Goal: Task Accomplishment & Management: Manage account settings

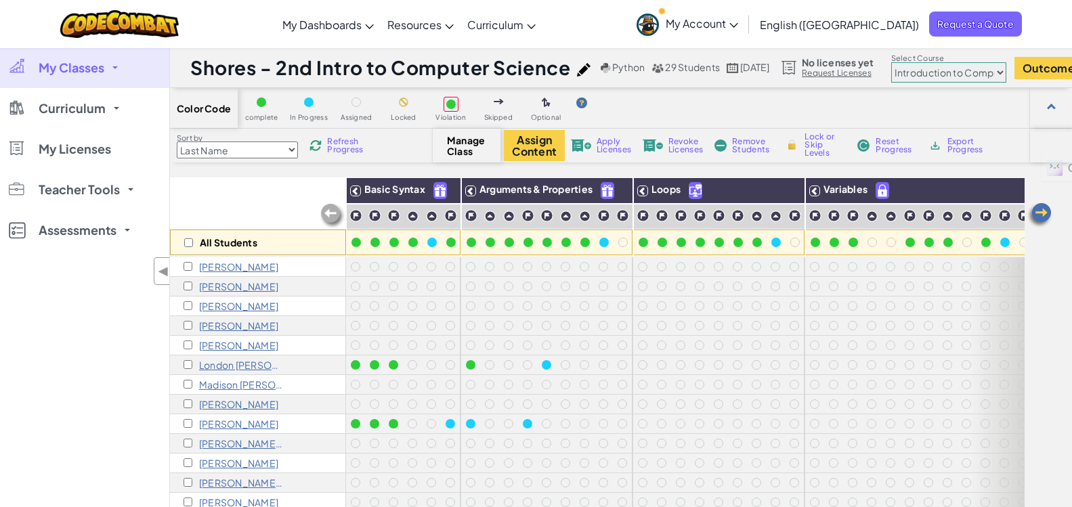
select select "560f1a9f22961295f9427742"
click at [66, 74] on span "My Classes" at bounding box center [72, 68] width 66 height 12
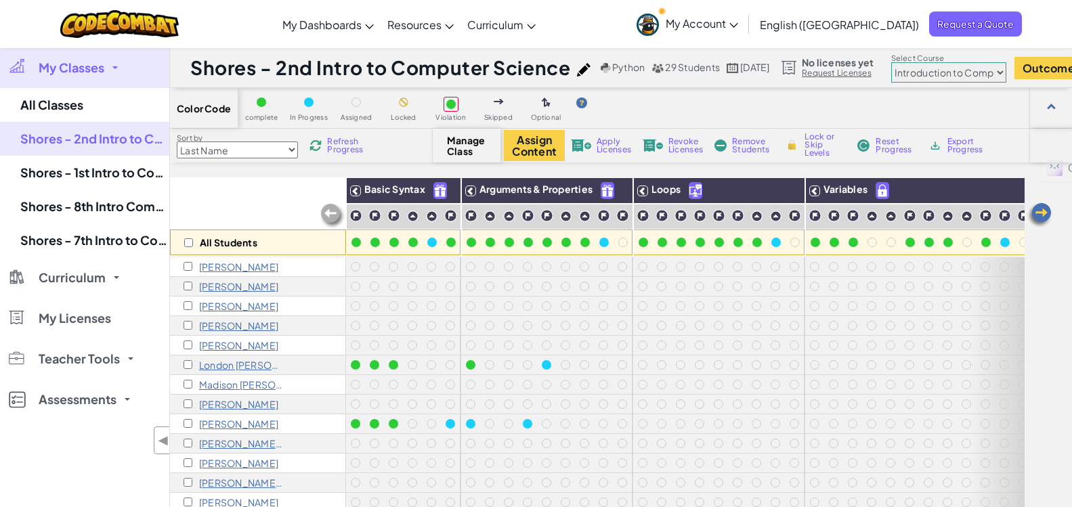
click at [104, 73] on span "My Classes" at bounding box center [72, 68] width 66 height 12
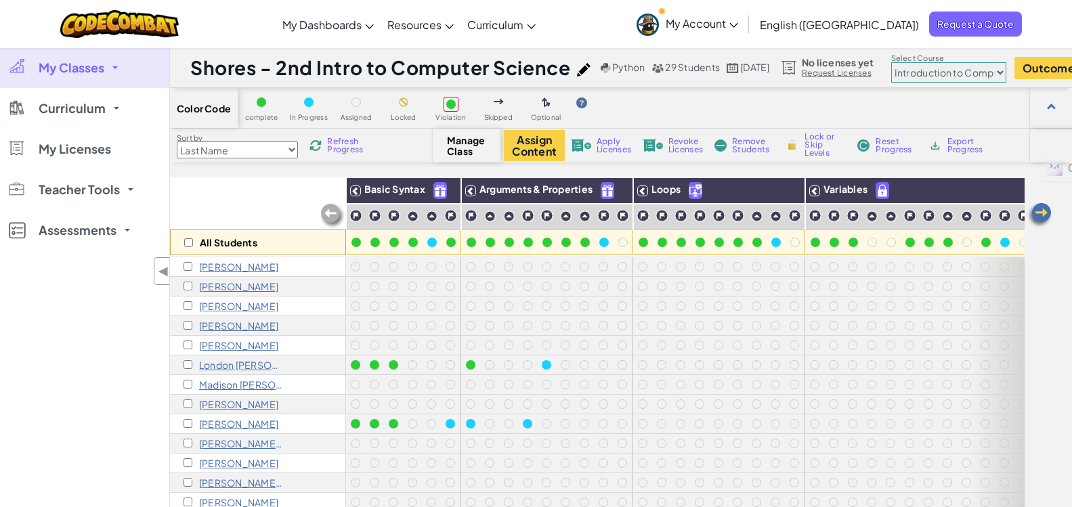
click at [104, 73] on span "My Classes" at bounding box center [72, 68] width 66 height 12
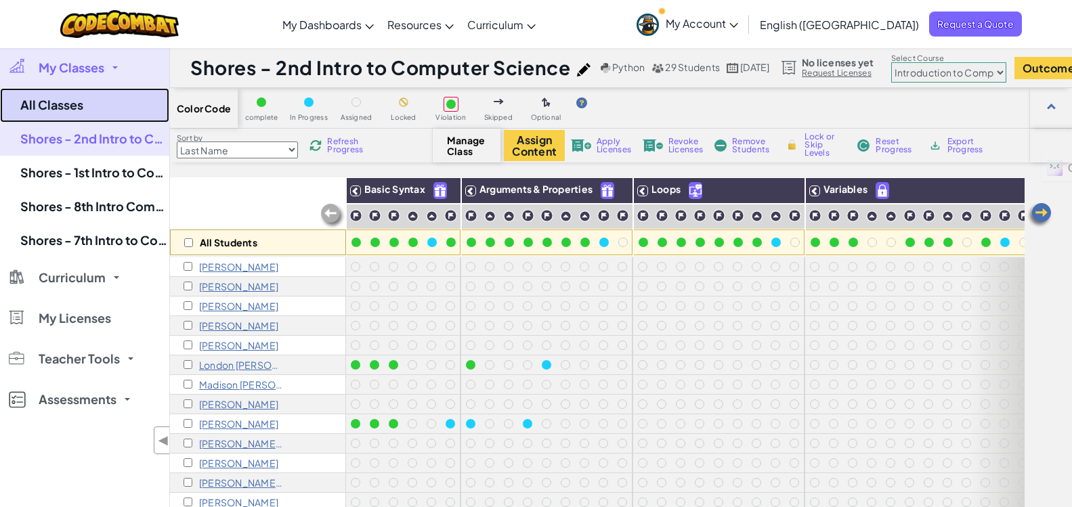
click at [91, 99] on link "All Classes" at bounding box center [84, 105] width 169 height 35
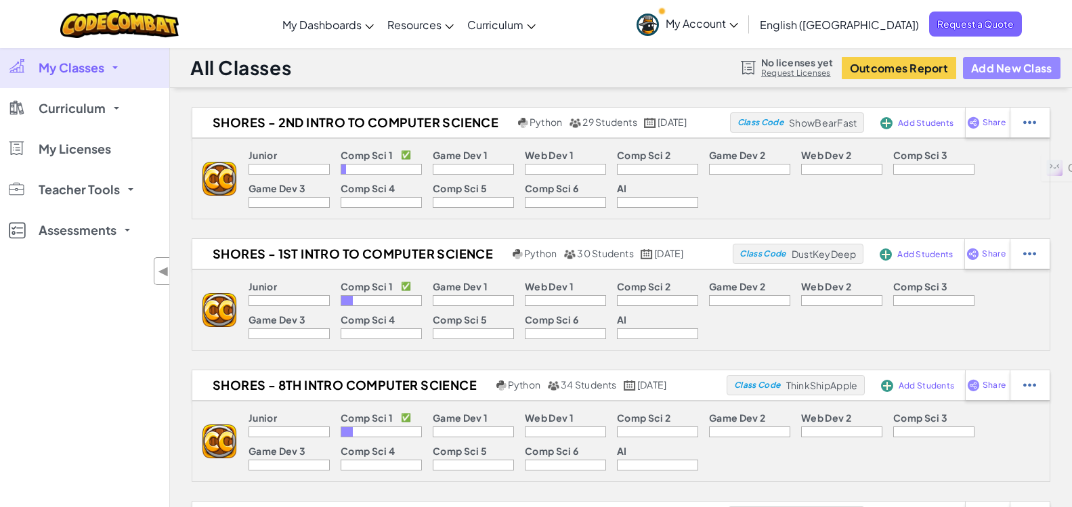
click at [1000, 67] on button "Add New Class" at bounding box center [1011, 68] width 97 height 22
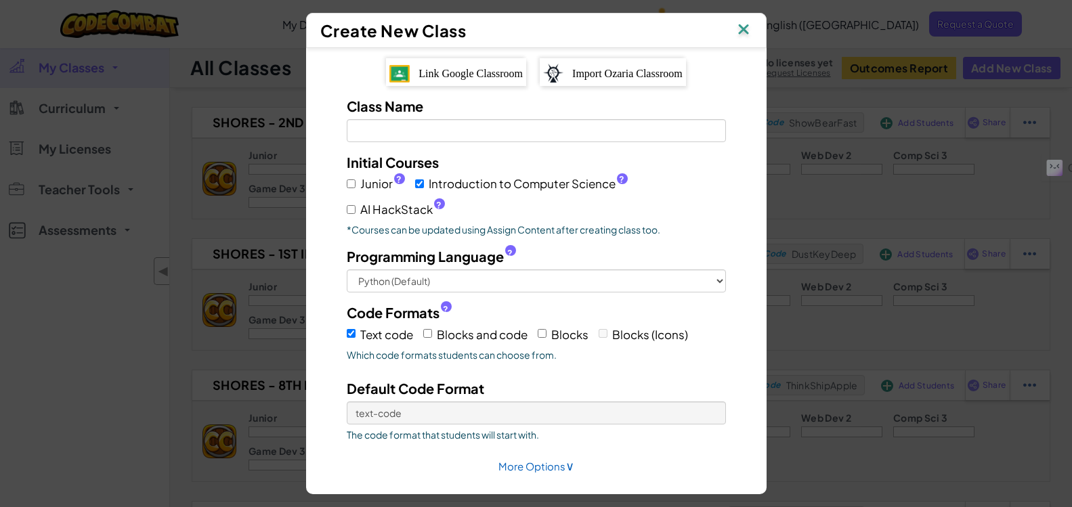
click at [477, 70] on span "Link Google Classroom" at bounding box center [470, 74] width 104 height 12
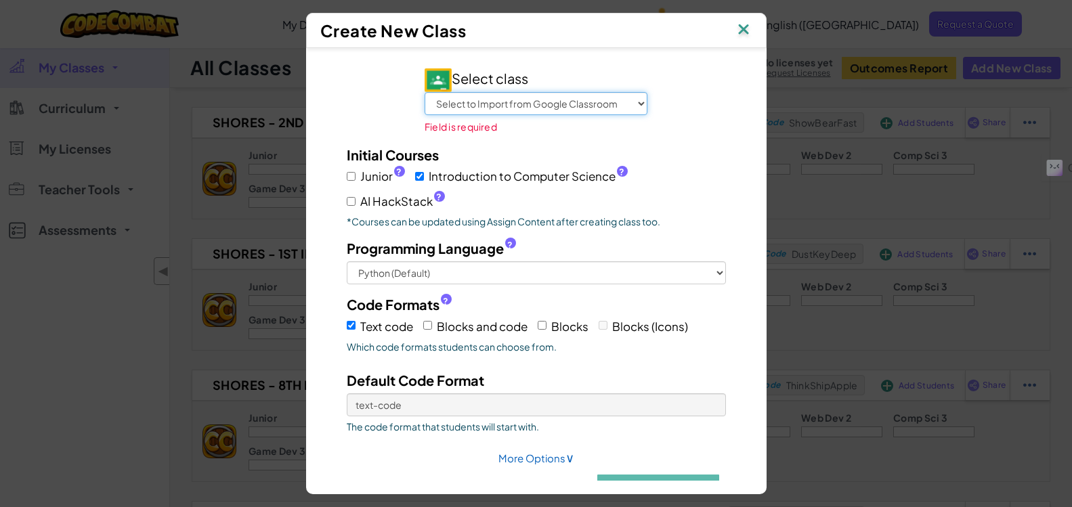
click at [618, 107] on select "Select to Import from Google Classroom [PERSON_NAME] - Intro Computer Science (…" at bounding box center [535, 103] width 223 height 23
select select "790459018507"
click at [424, 92] on select "Select to Import from Google Classroom [PERSON_NAME] - Intro Computer Science (…" at bounding box center [535, 103] width 223 height 23
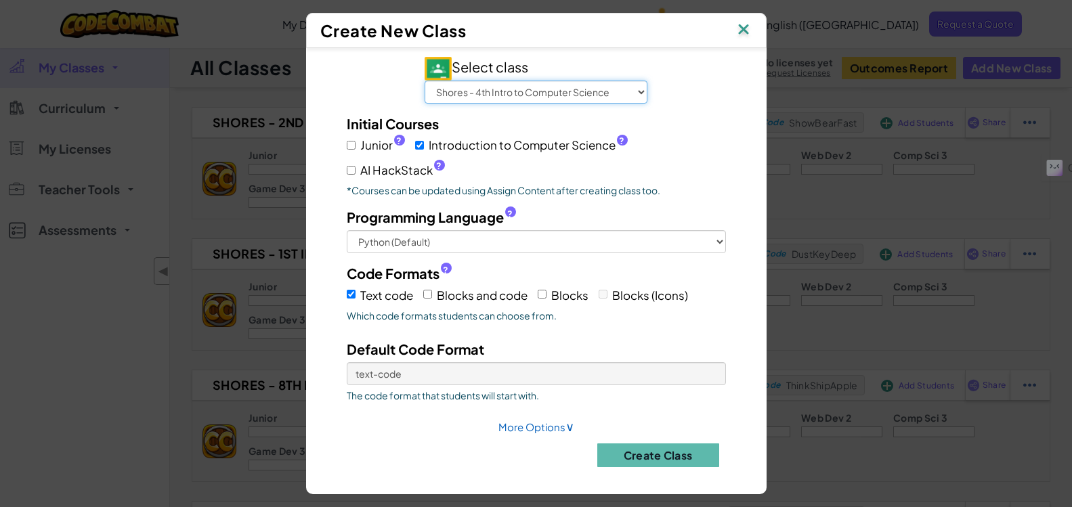
scroll to position [15, 0]
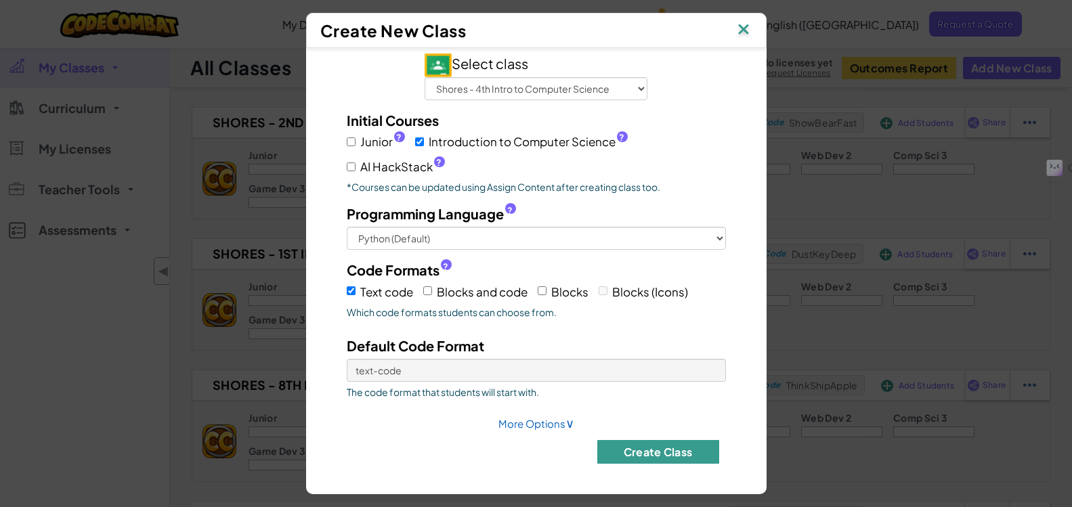
click at [638, 452] on button "Create Class" at bounding box center [658, 452] width 122 height 24
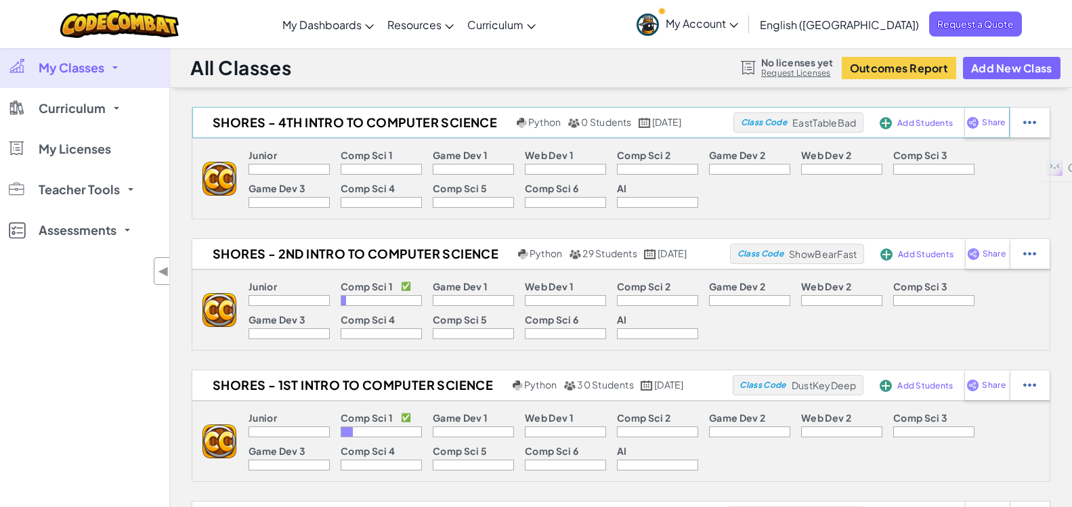
click at [892, 126] on img at bounding box center [885, 123] width 12 height 12
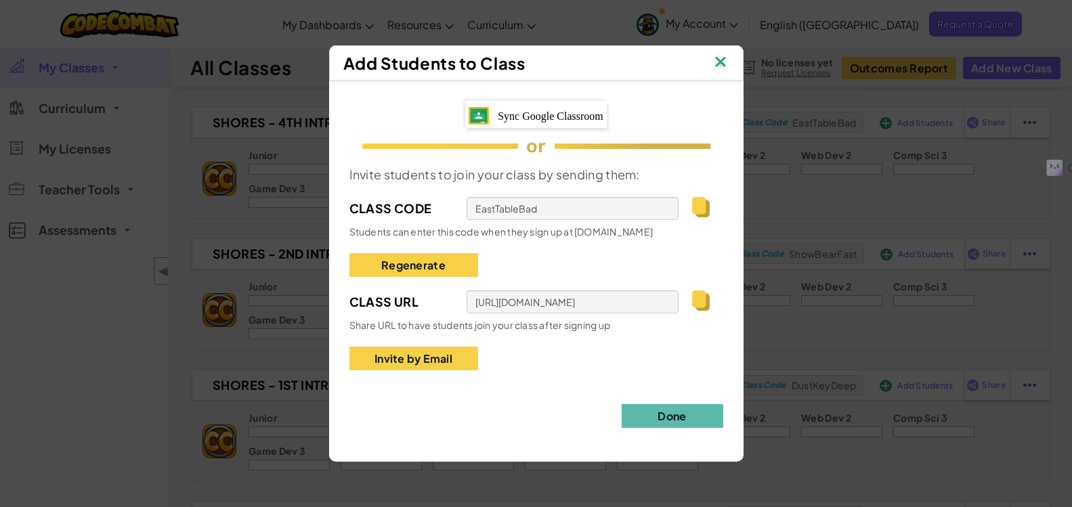
click at [697, 301] on img at bounding box center [700, 300] width 17 height 20
click at [659, 418] on button "Done" at bounding box center [672, 416] width 102 height 24
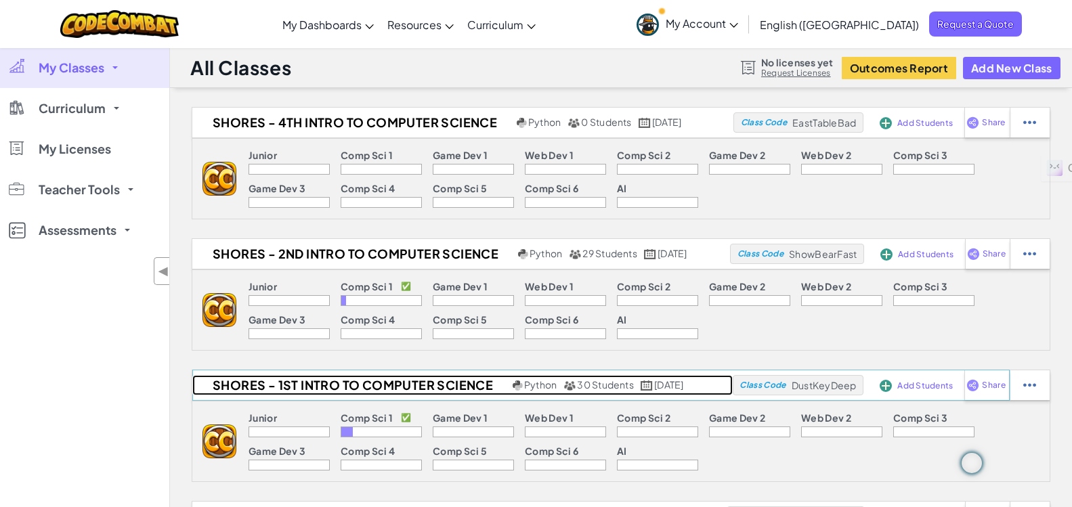
click at [342, 389] on h2 "Shores - 1st Intro to Computer Science" at bounding box center [350, 385] width 317 height 20
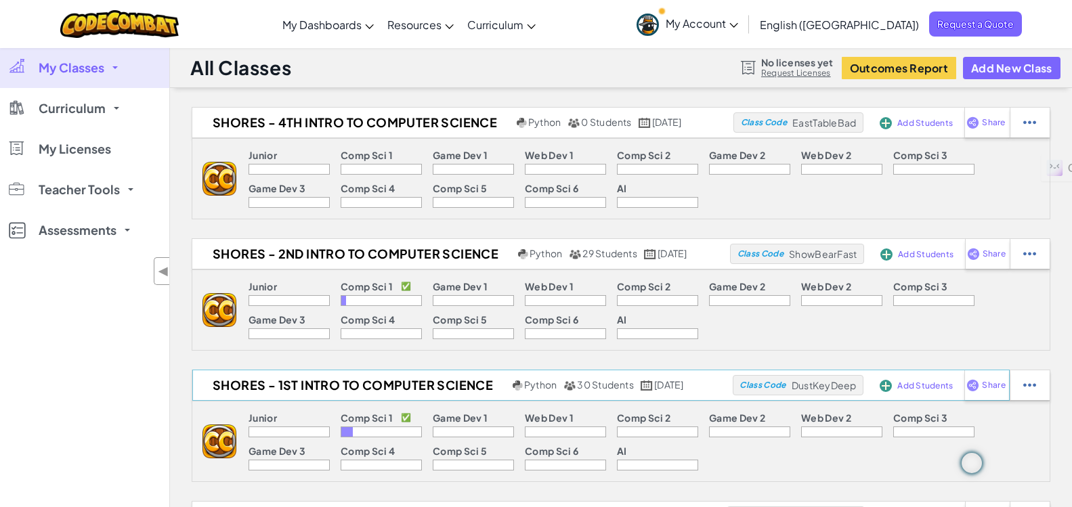
select select "560f1a9f22961295f9427742"
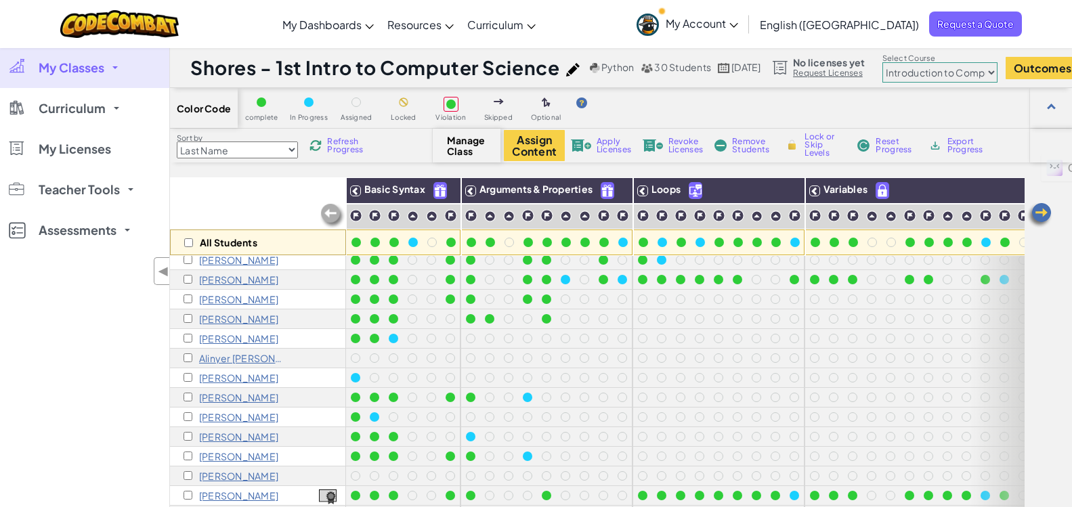
scroll to position [241, 0]
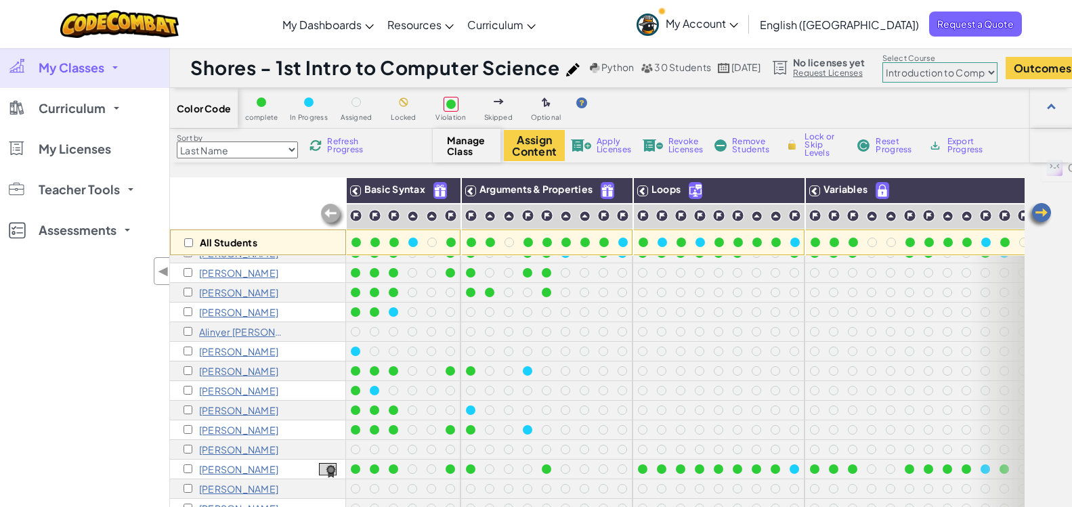
click at [106, 79] on link "My Classes" at bounding box center [84, 67] width 169 height 41
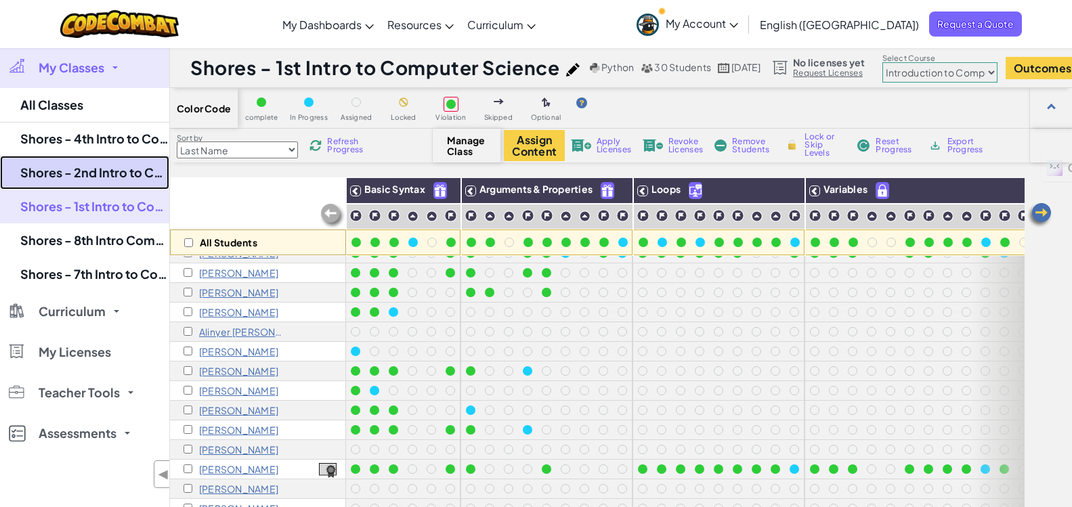
click at [104, 164] on link "Shores - 2nd Intro to Computer Science" at bounding box center [84, 173] width 169 height 34
select select "560f1a9f22961295f9427742"
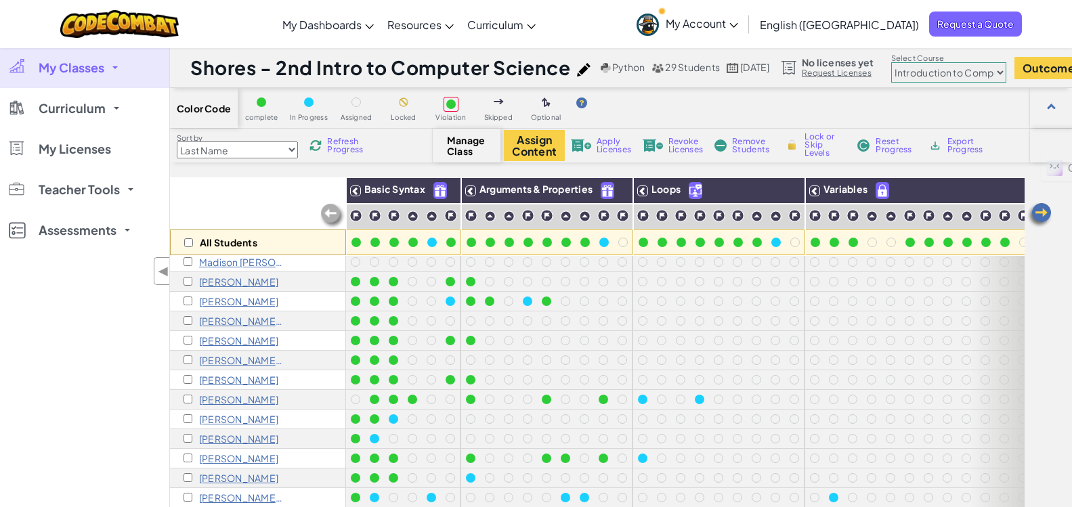
scroll to position [135, 0]
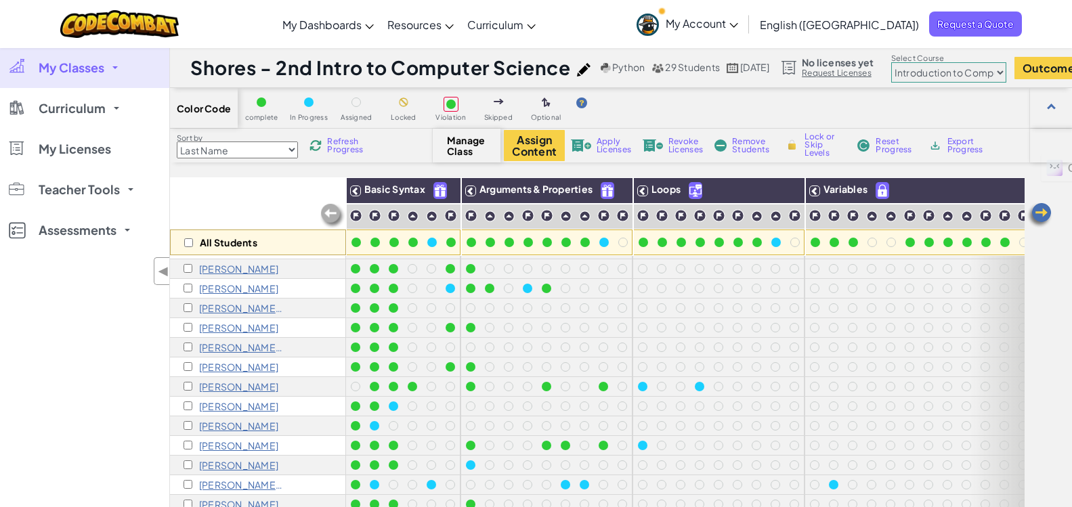
click at [88, 74] on span "My Classes" at bounding box center [72, 68] width 66 height 12
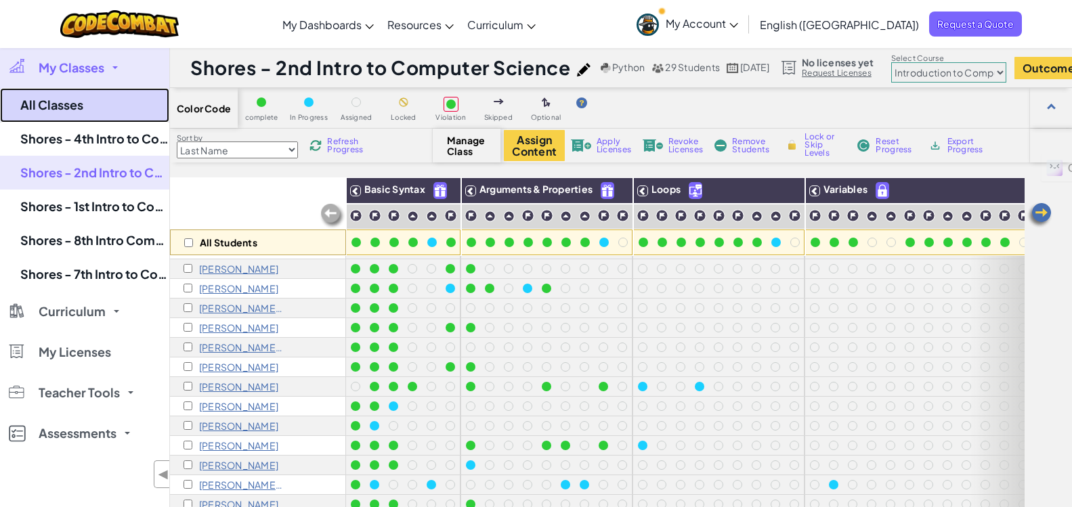
click at [94, 111] on link "All Classes" at bounding box center [84, 105] width 169 height 35
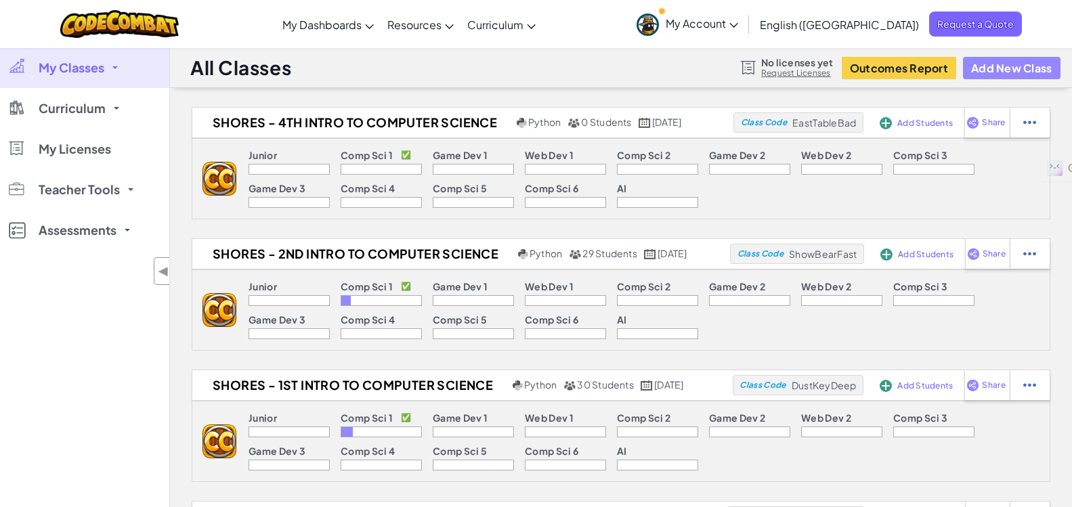
click at [995, 74] on button "Add New Class" at bounding box center [1011, 68] width 97 height 22
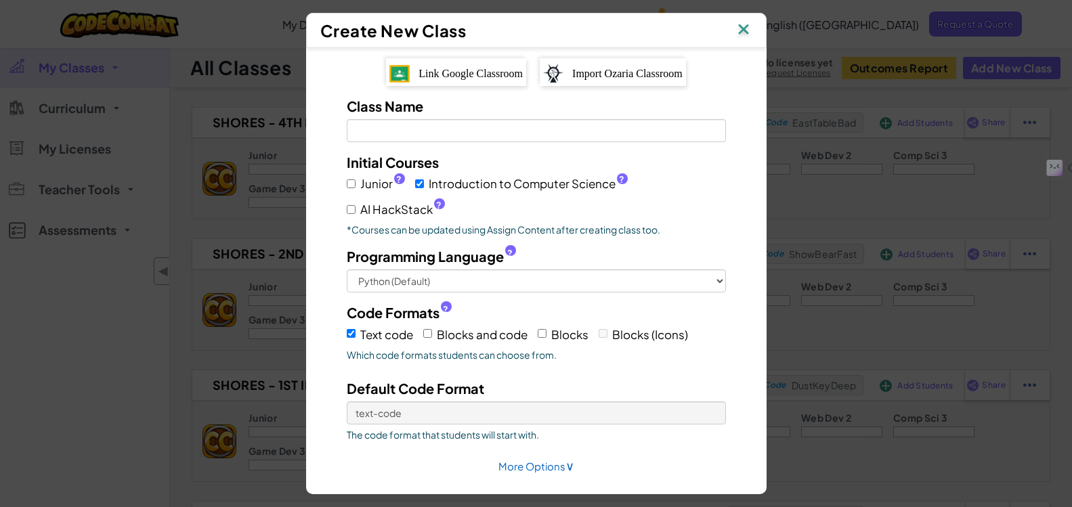
click at [500, 74] on span "Link Google Classroom" at bounding box center [470, 74] width 104 height 12
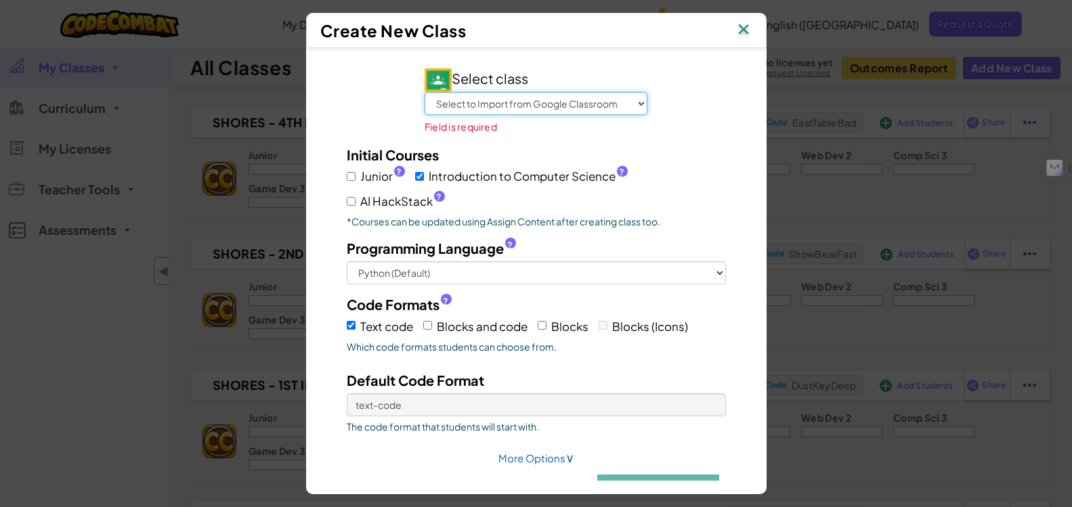
click at [540, 98] on select "Select to Import from Google Classroom [PERSON_NAME] - Intro Computer Science (…" at bounding box center [535, 103] width 223 height 23
select select "790458527472"
click at [424, 92] on select "Select to Import from Google Classroom [PERSON_NAME] - Intro Computer Science (…" at bounding box center [535, 103] width 223 height 23
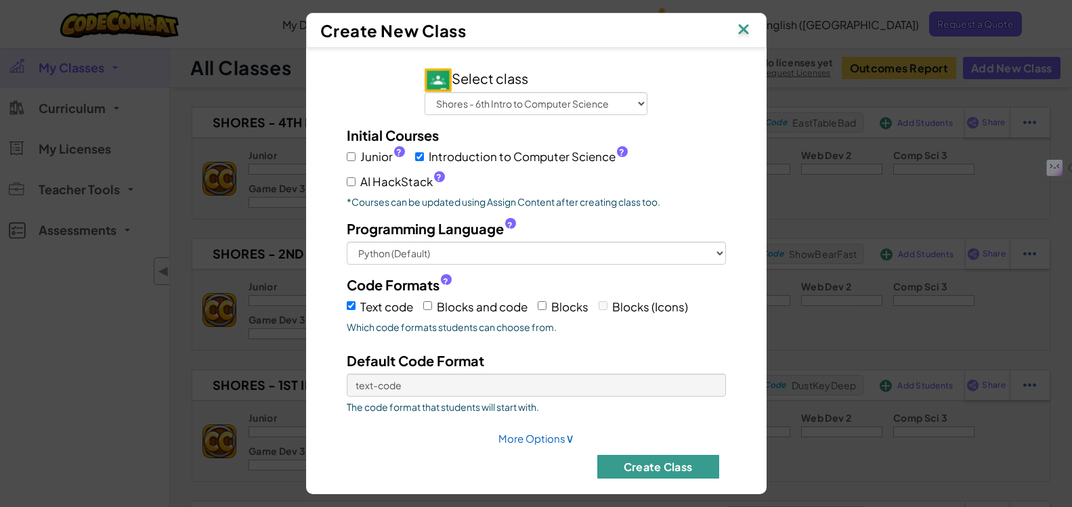
click at [632, 470] on button "Create Class" at bounding box center [658, 467] width 122 height 24
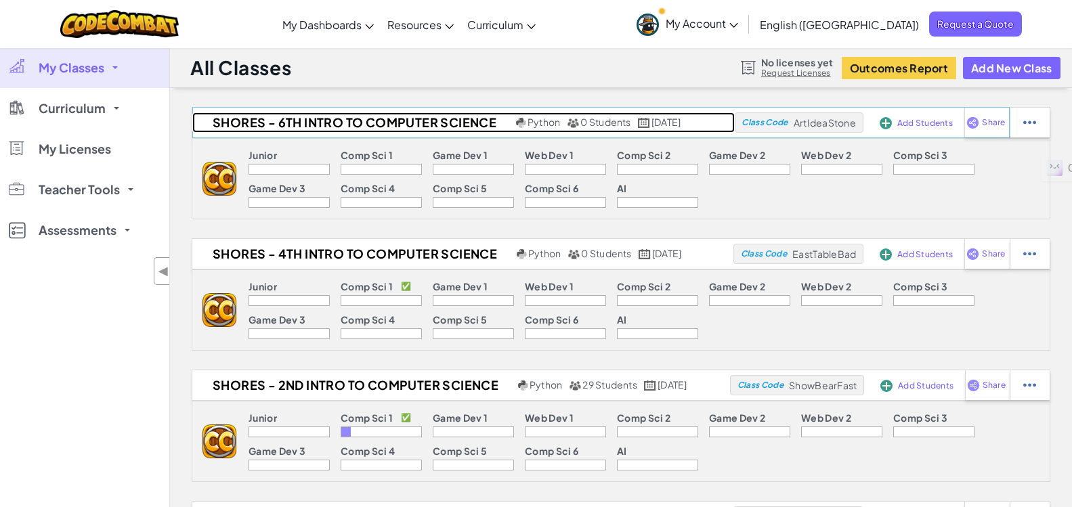
click at [373, 120] on h2 "Shores - 6th Intro to Computer Science" at bounding box center [352, 122] width 320 height 20
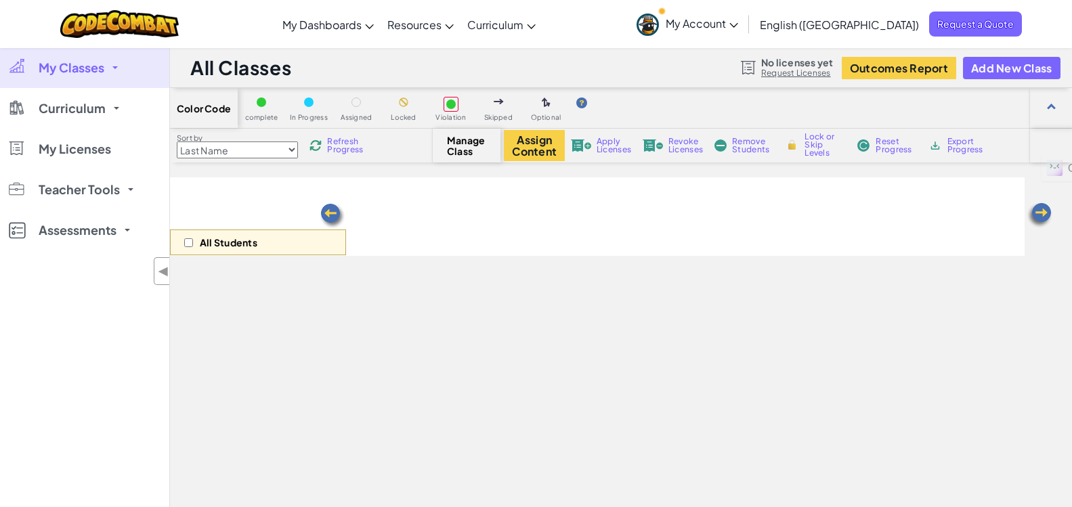
select select "560f1a9f22961295f9427742"
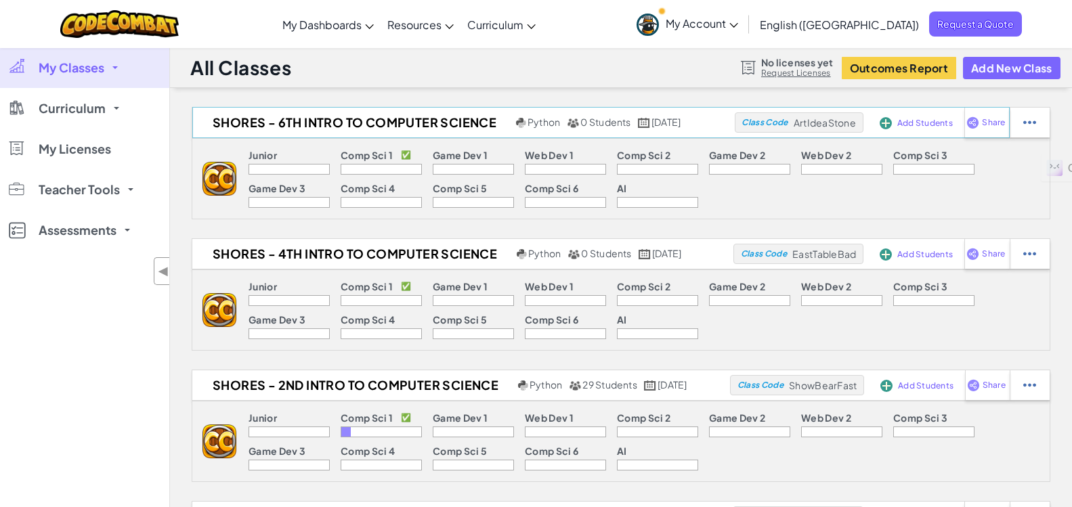
click at [901, 123] on span "Add Students" at bounding box center [925, 123] width 56 height 8
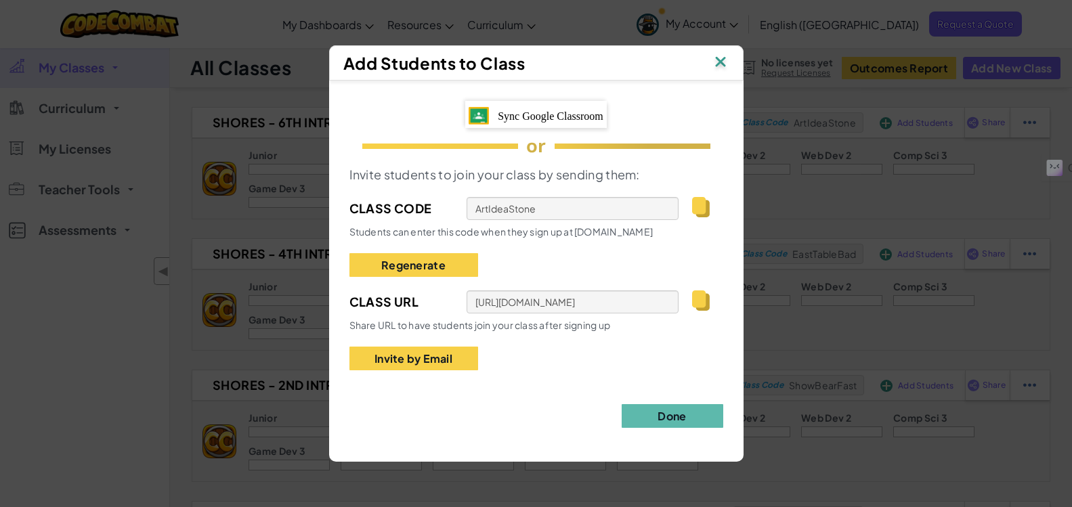
click at [700, 301] on img at bounding box center [700, 300] width 17 height 20
click at [719, 60] on img at bounding box center [720, 63] width 18 height 20
